Goal: Information Seeking & Learning: Learn about a topic

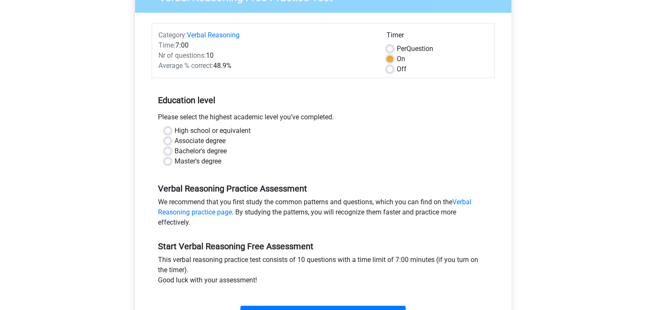
scroll to position [88, 0]
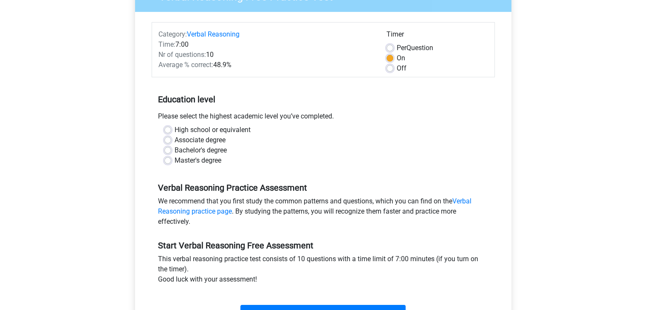
click at [175, 130] on label "High school or equivalent" at bounding box center [213, 130] width 76 height 10
click at [167, 130] on input "High school or equivalent" at bounding box center [167, 129] width 7 height 8
radio input "true"
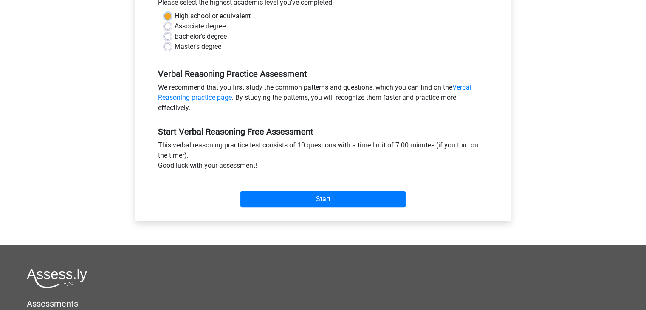
scroll to position [203, 0]
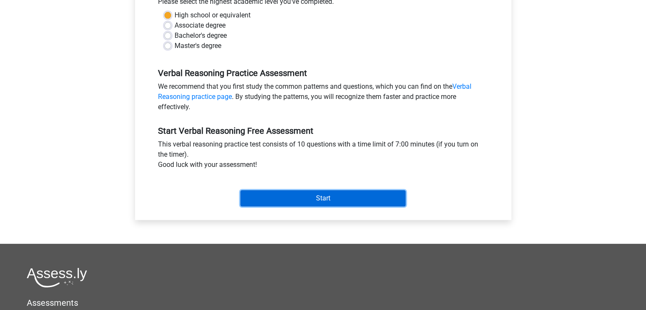
click at [300, 204] on input "Start" at bounding box center [322, 198] width 165 height 16
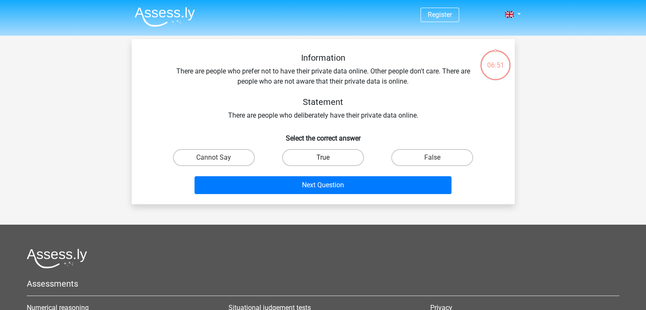
click at [326, 154] on label "True" at bounding box center [323, 157] width 82 height 17
click at [326, 158] on input "True" at bounding box center [326, 161] width 6 height 6
radio input "true"
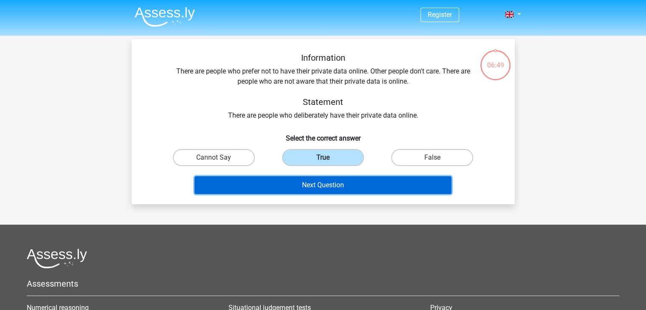
click at [326, 187] on button "Next Question" at bounding box center [323, 185] width 257 height 18
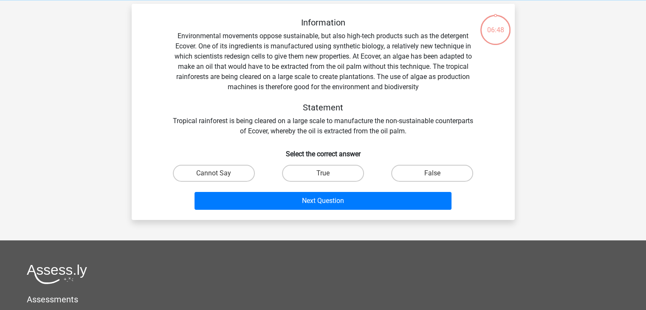
scroll to position [39, 0]
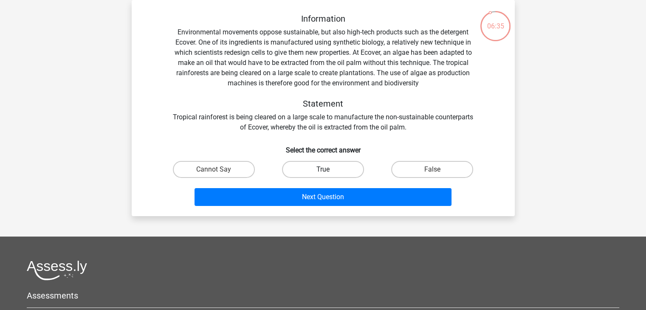
click at [336, 171] on label "True" at bounding box center [323, 169] width 82 height 17
click at [328, 171] on input "True" at bounding box center [326, 173] width 6 height 6
radio input "true"
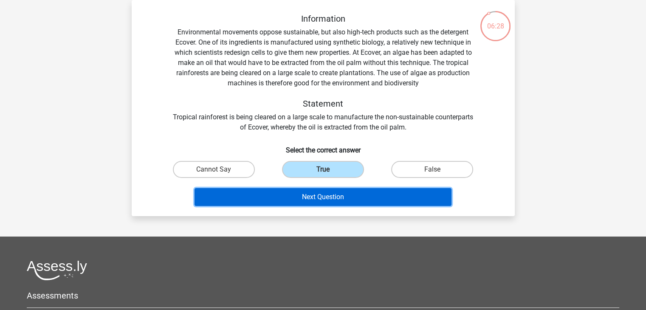
click at [357, 197] on button "Next Question" at bounding box center [323, 197] width 257 height 18
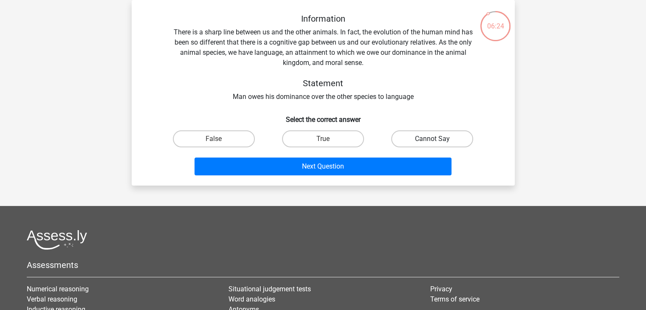
click at [414, 136] on label "Cannot Say" at bounding box center [432, 138] width 82 height 17
click at [432, 139] on input "Cannot Say" at bounding box center [435, 142] width 6 height 6
radio input "true"
click at [343, 139] on label "True" at bounding box center [323, 138] width 82 height 17
click at [328, 139] on input "True" at bounding box center [326, 142] width 6 height 6
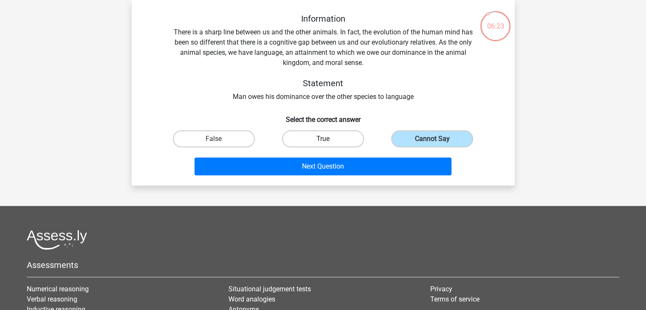
radio input "true"
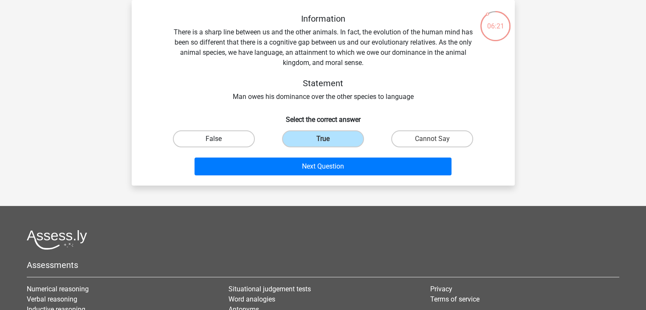
click at [243, 136] on label "False" at bounding box center [214, 138] width 82 height 17
click at [219, 139] on input "False" at bounding box center [217, 142] width 6 height 6
radio input "true"
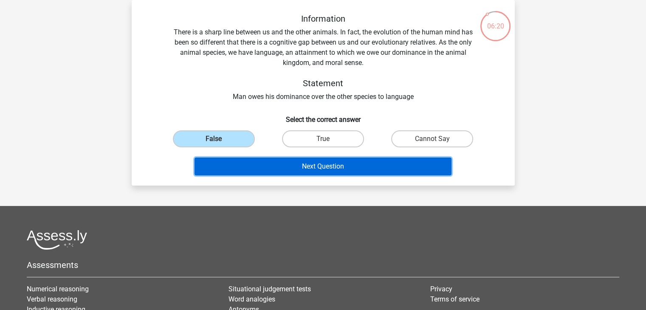
click at [309, 169] on button "Next Question" at bounding box center [323, 167] width 257 height 18
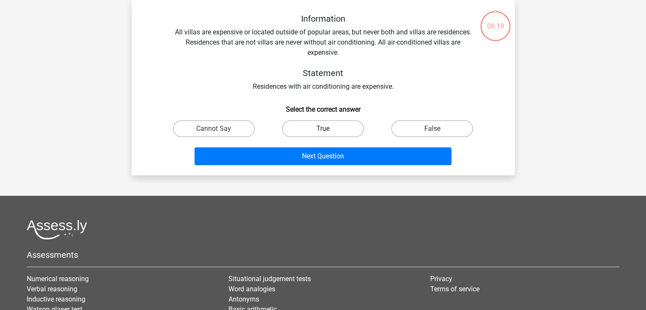
click at [326, 128] on label "True" at bounding box center [323, 128] width 82 height 17
click at [326, 129] on input "True" at bounding box center [326, 132] width 6 height 6
radio input "true"
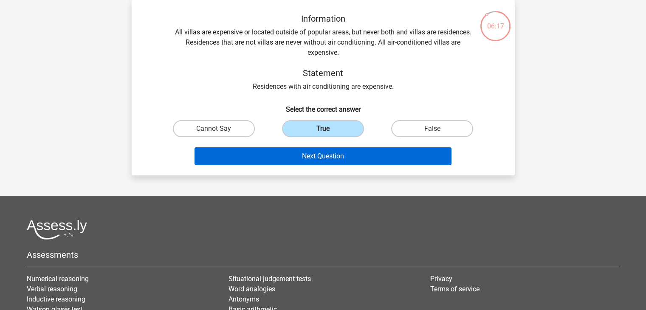
click at [328, 150] on div "Next Question" at bounding box center [323, 155] width 356 height 28
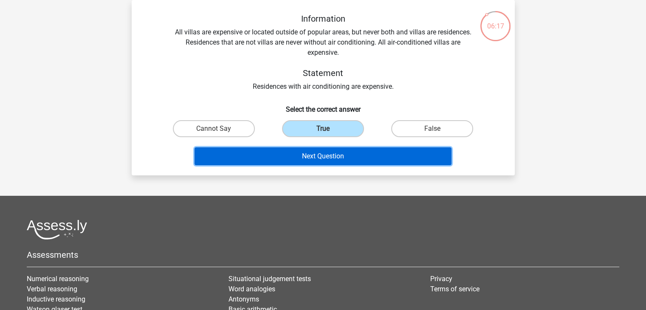
click at [328, 150] on button "Next Question" at bounding box center [323, 156] width 257 height 18
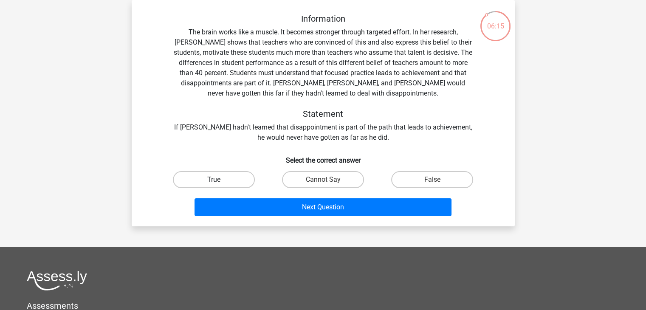
click at [229, 187] on label "True" at bounding box center [214, 179] width 82 height 17
click at [219, 185] on input "True" at bounding box center [217, 183] width 6 height 6
radio input "true"
click at [229, 187] on label "True" at bounding box center [214, 179] width 82 height 17
click at [219, 185] on input "True" at bounding box center [217, 183] width 6 height 6
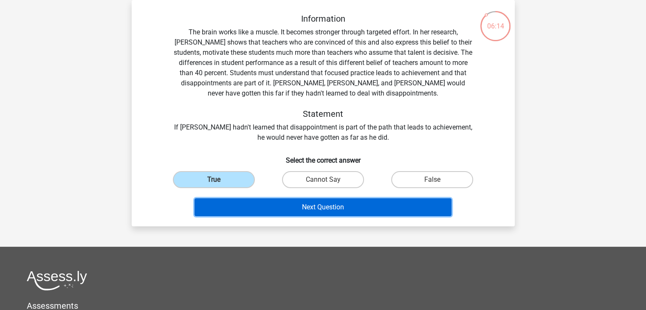
click at [249, 209] on button "Next Question" at bounding box center [323, 207] width 257 height 18
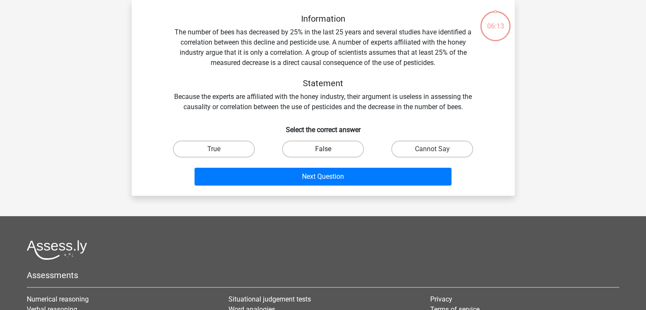
click at [345, 148] on label "False" at bounding box center [323, 149] width 82 height 17
click at [328, 149] on input "False" at bounding box center [326, 152] width 6 height 6
radio input "true"
click at [345, 148] on label "False" at bounding box center [323, 149] width 82 height 17
click at [328, 149] on input "False" at bounding box center [326, 152] width 6 height 6
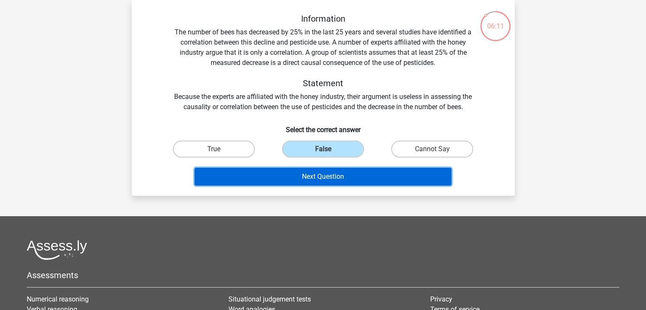
click at [348, 180] on button "Next Question" at bounding box center [323, 177] width 257 height 18
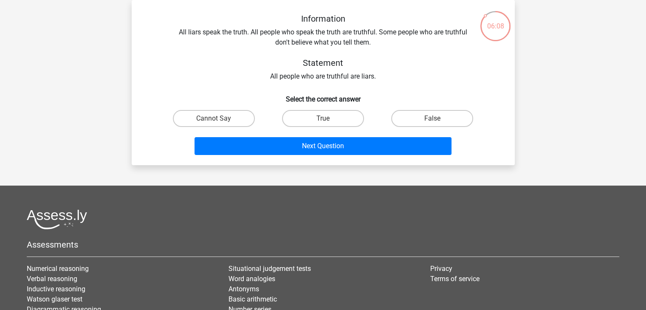
click at [324, 119] on input "True" at bounding box center [326, 122] width 6 height 6
radio input "true"
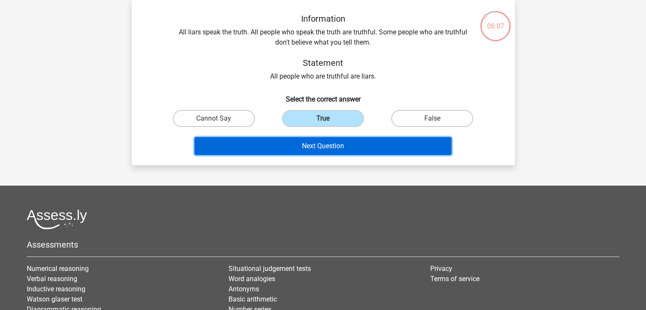
click at [326, 149] on button "Next Question" at bounding box center [323, 146] width 257 height 18
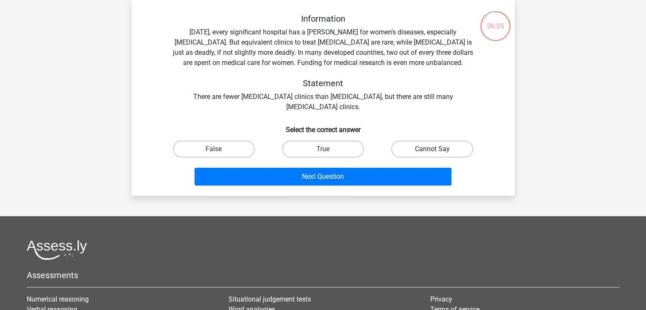
click at [438, 148] on label "Cannot Say" at bounding box center [432, 149] width 82 height 17
click at [438, 149] on input "Cannot Say" at bounding box center [435, 152] width 6 height 6
radio input "true"
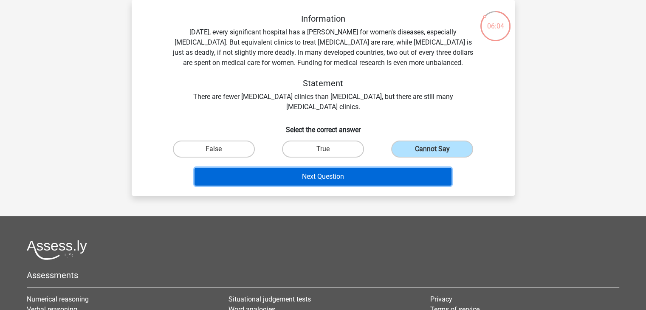
click at [403, 181] on button "Next Question" at bounding box center [323, 177] width 257 height 18
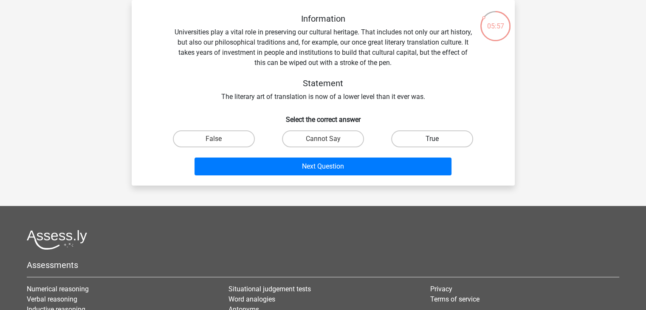
click at [416, 140] on label "True" at bounding box center [432, 138] width 82 height 17
click at [432, 140] on input "True" at bounding box center [435, 142] width 6 height 6
radio input "true"
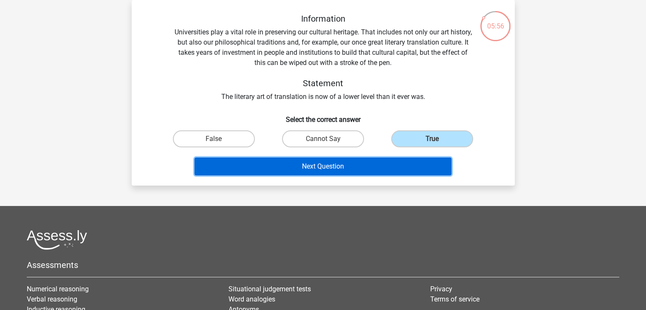
click at [394, 173] on button "Next Question" at bounding box center [323, 167] width 257 height 18
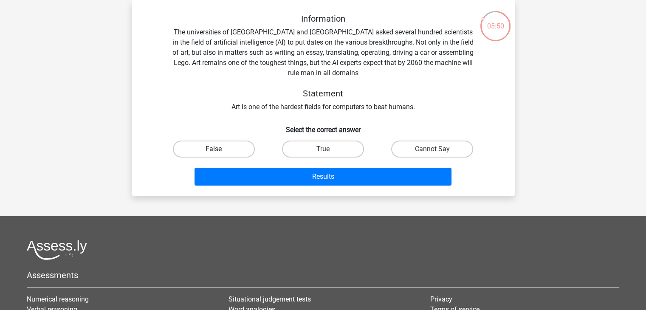
click at [240, 150] on label "False" at bounding box center [214, 149] width 82 height 17
click at [219, 150] on input "False" at bounding box center [217, 152] width 6 height 6
radio input "true"
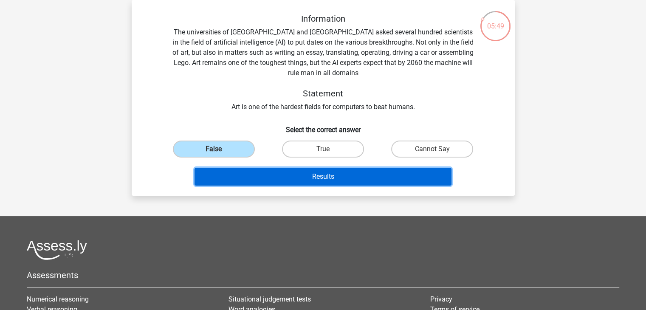
click at [248, 172] on button "Results" at bounding box center [323, 177] width 257 height 18
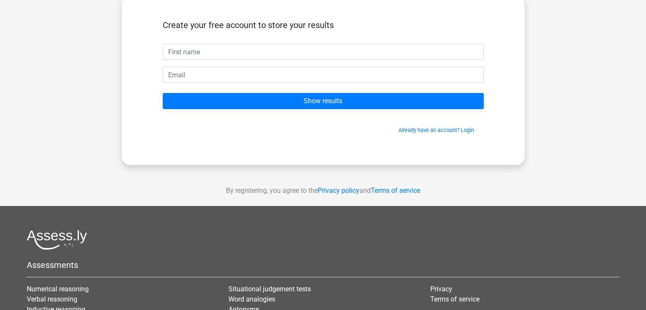
scroll to position [47, 0]
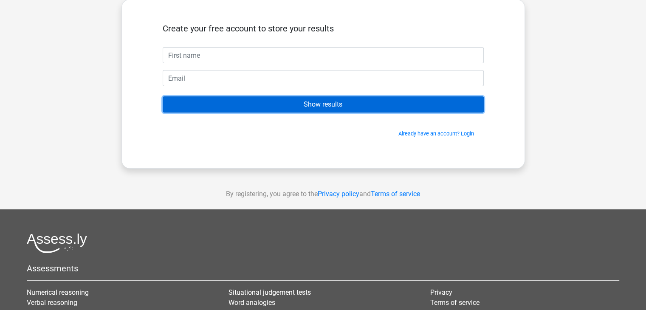
click at [346, 106] on input "Show results" at bounding box center [323, 104] width 321 height 16
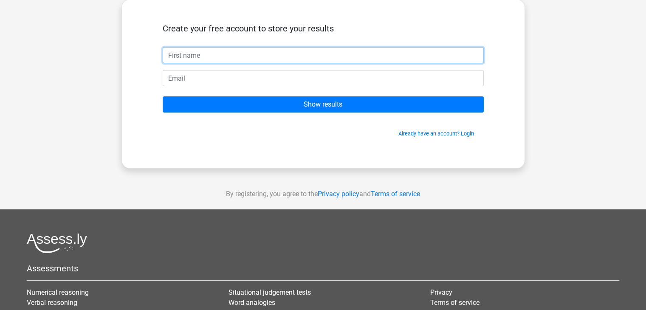
click at [301, 54] on input "text" at bounding box center [323, 55] width 321 height 16
type input "a"
type input "Ahar"
